Goal: Transaction & Acquisition: Purchase product/service

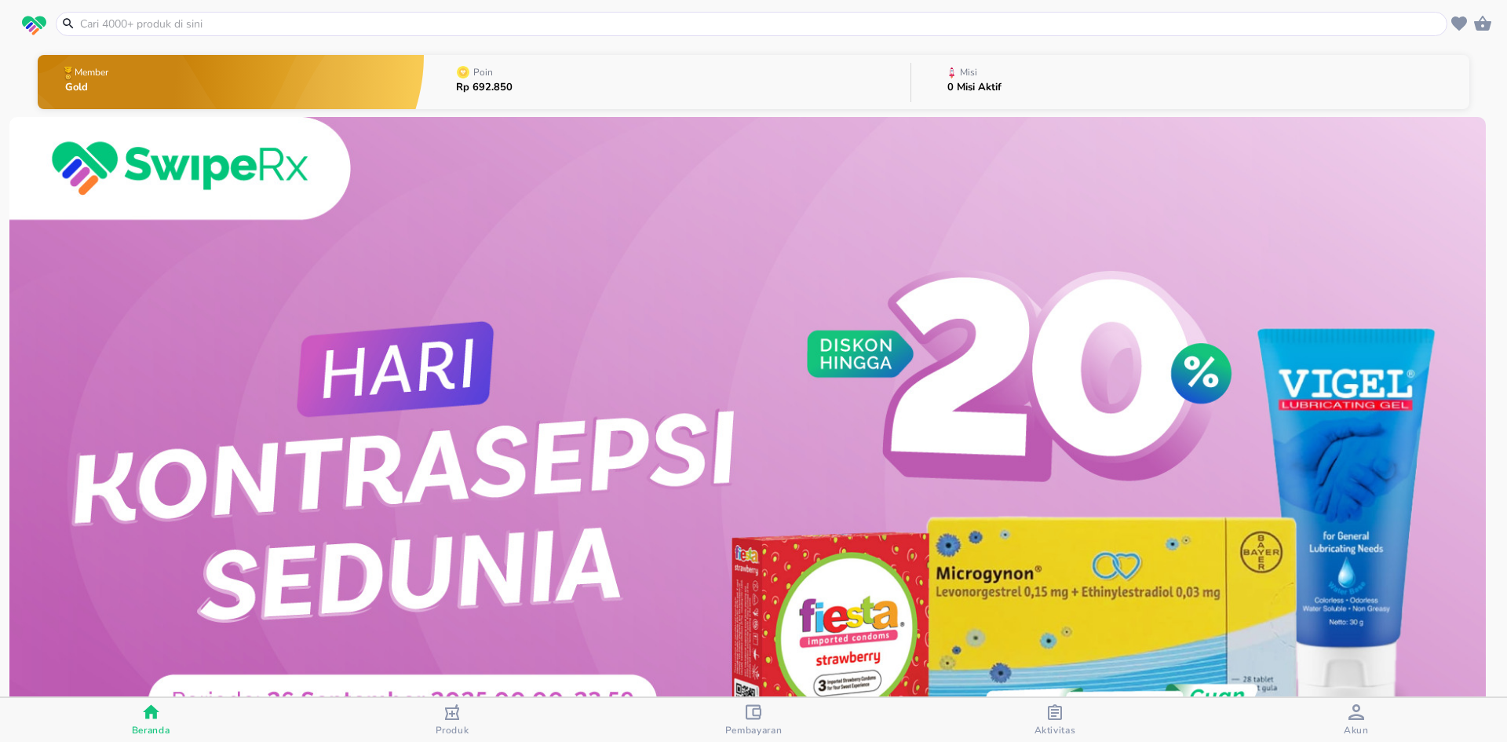
click at [509, 13] on div at bounding box center [751, 24] width 1391 height 24
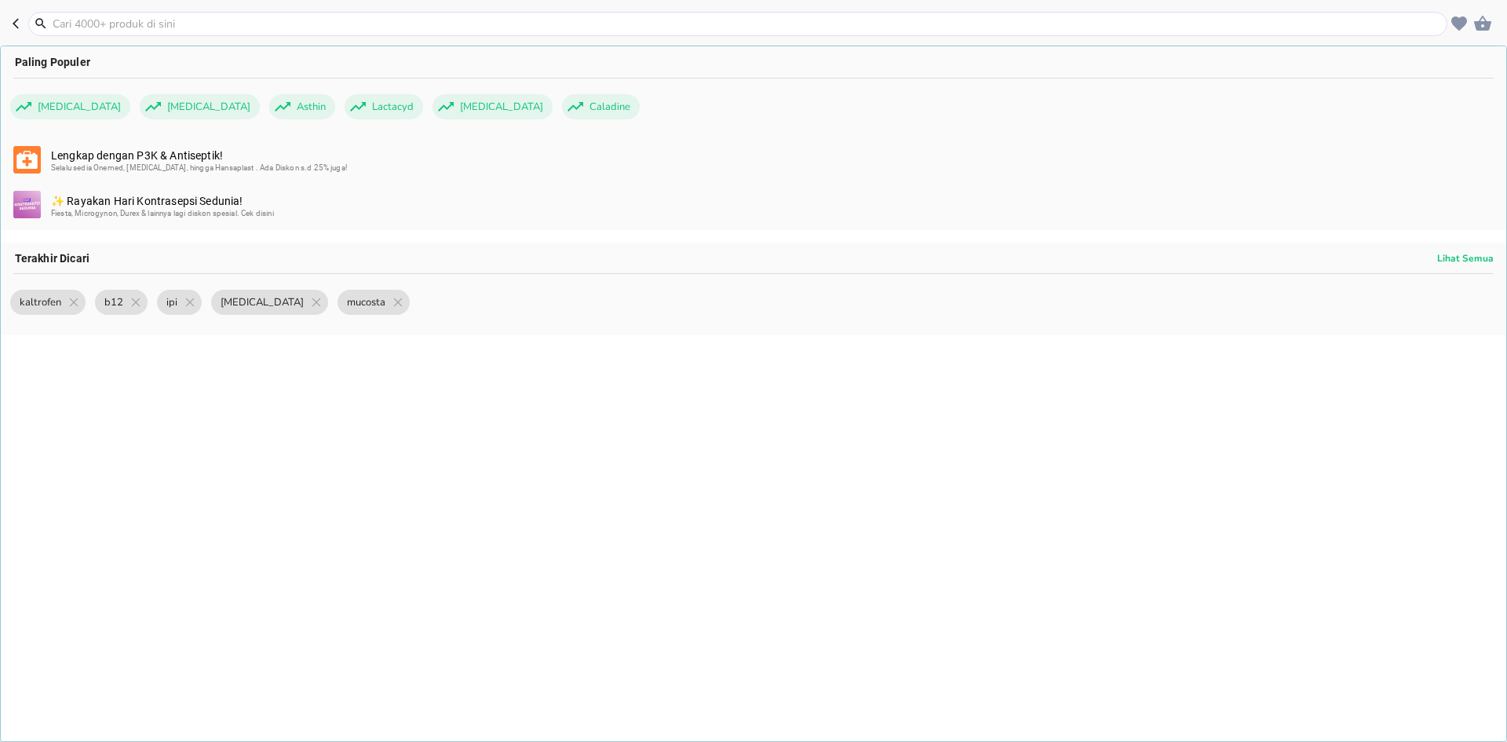
click at [509, 25] on input "text" at bounding box center [747, 24] width 1392 height 16
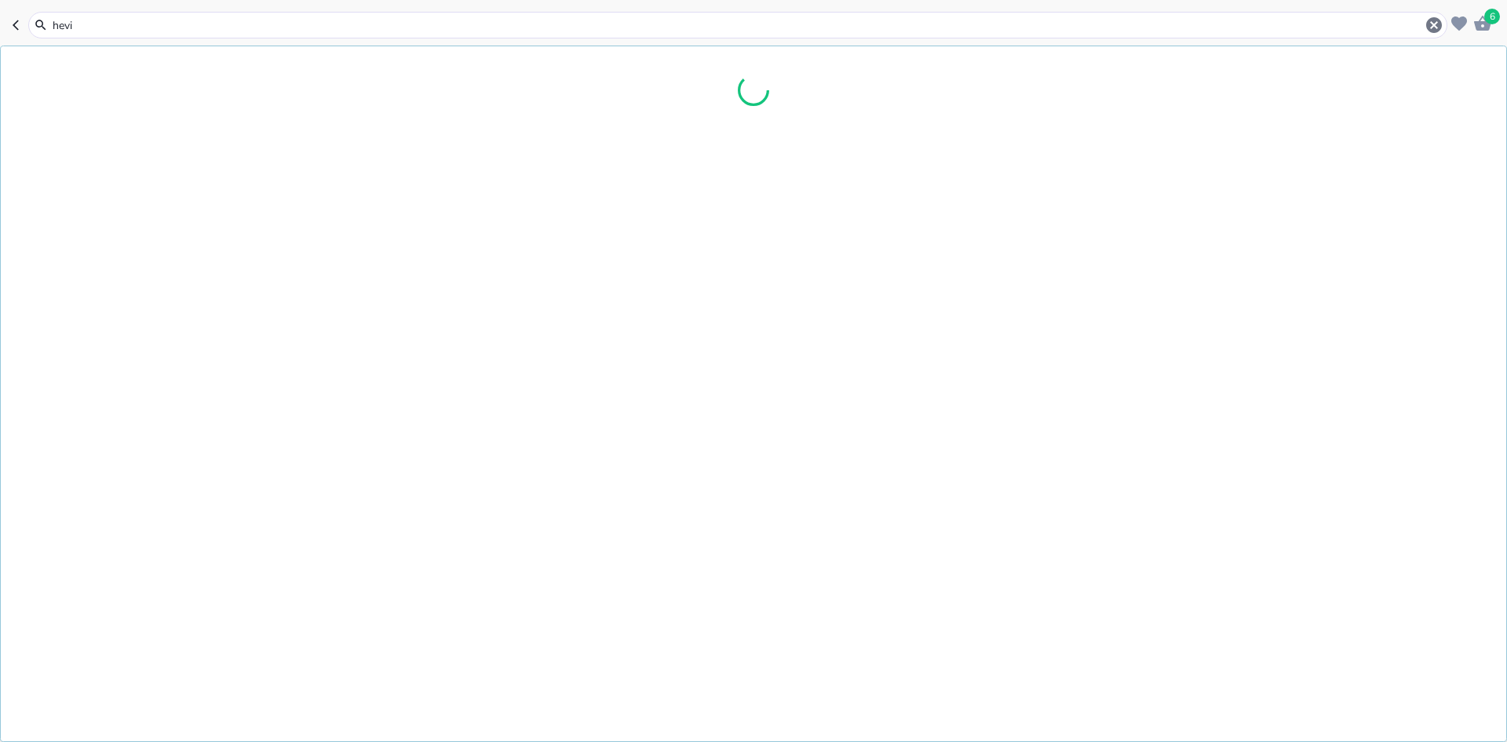
type input "hevit"
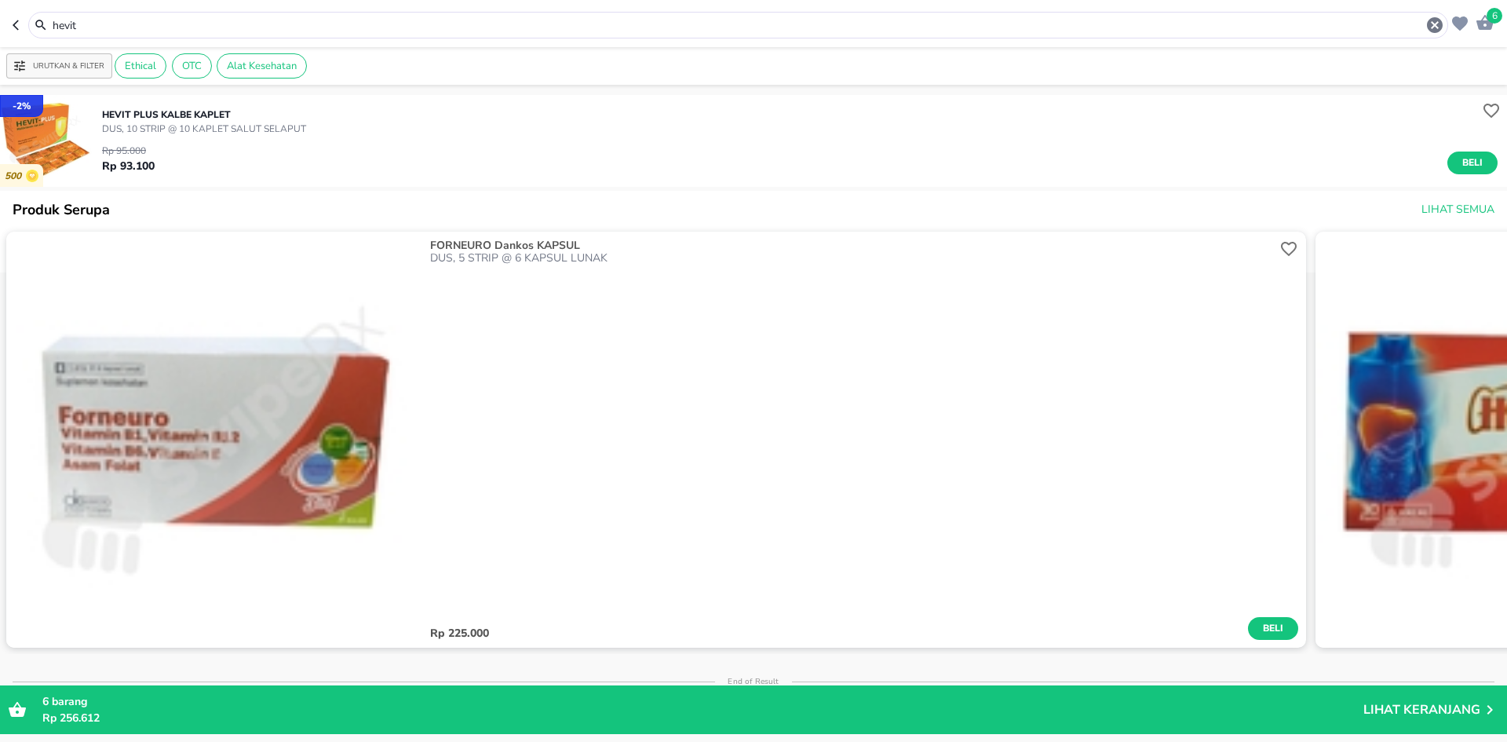
click at [143, 24] on input "hevit" at bounding box center [738, 25] width 1374 height 16
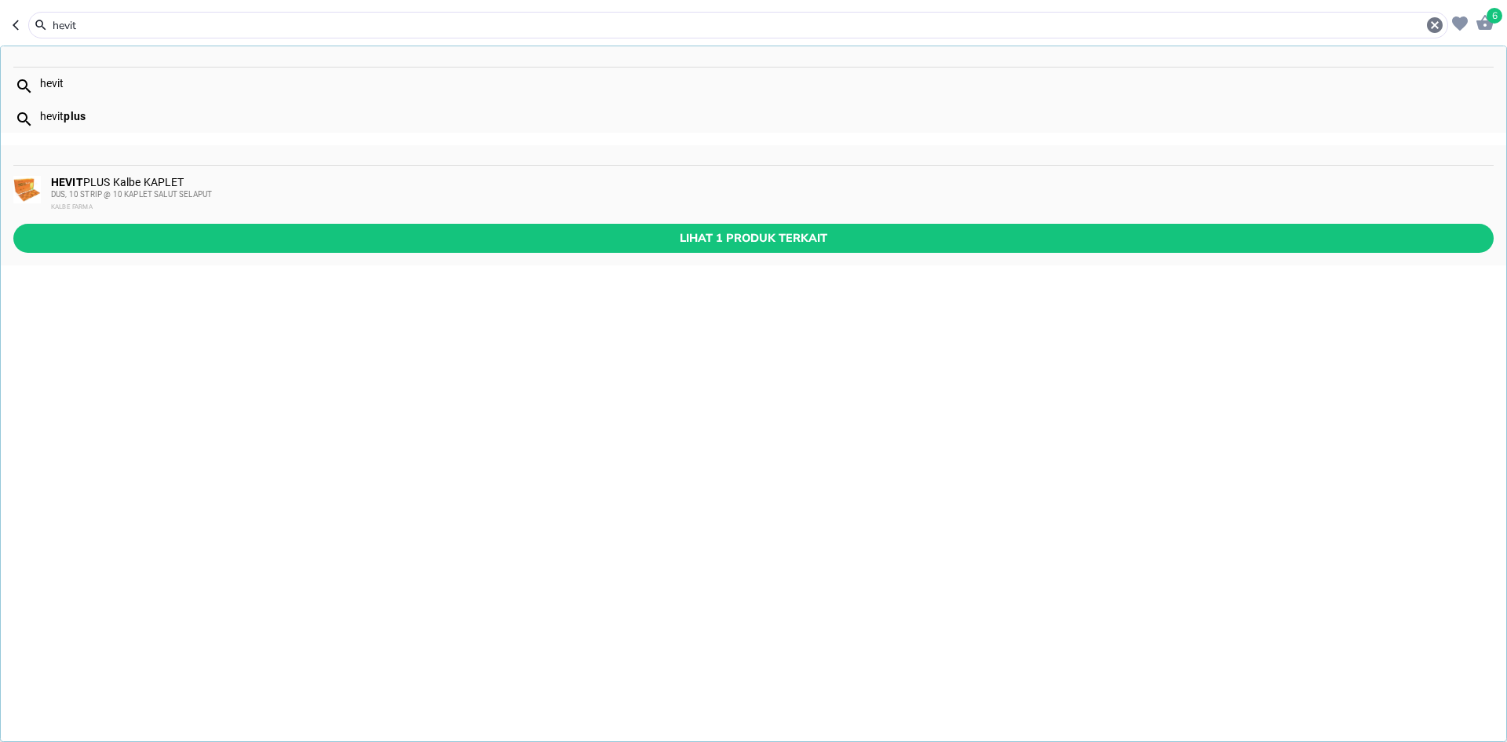
click at [218, 184] on div "HEVIT PLUS Kalbe KAPLET DUS, 10 STRIP @ 10 KAPLET SALUT SELAPUT [GEOGRAPHIC_DAT…" at bounding box center [771, 195] width 1441 height 38
